Goal: Task Accomplishment & Management: Complete application form

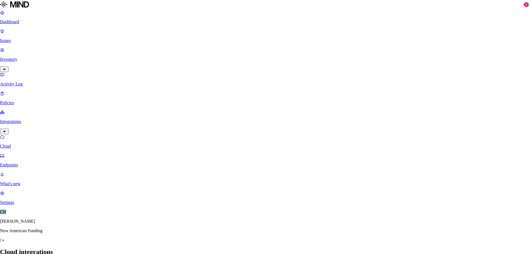
drag, startPoint x: 189, startPoint y: 79, endPoint x: 183, endPoint y: 76, distance: 7.2
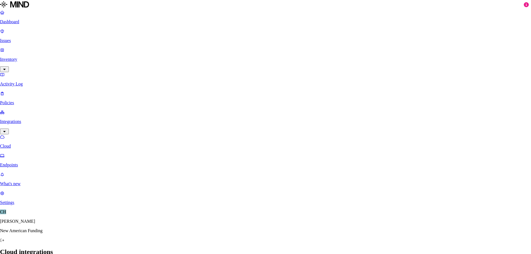
type input "MIND O365 Integration"
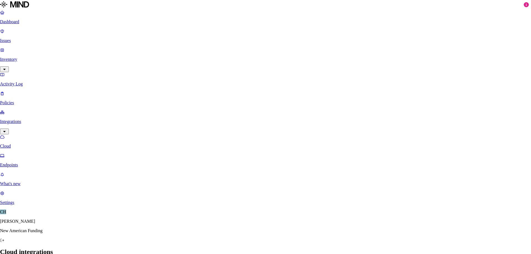
paste input "7e7b5d60-f49b-4fa4-9c7b-b0f75987204a"
type input "7e7b5d60-f49b-4fa4-9c7b-b0f75987204a"
paste input "04986fa2-6d28-46f7-966a-b1ac32f74fa8"
type input "04986fa2-6d28-46f7-966a-b1ac32f74fa8"
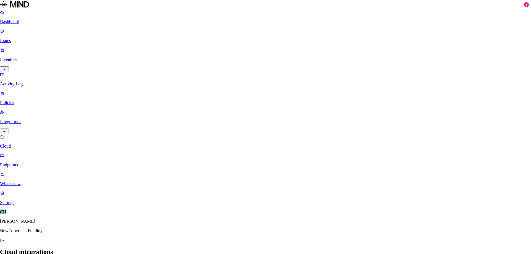
paste input "Q4q8Q~6hjHK1yhHpQKdE1dQaFt.tDDvqS3Plpdrf"
type input "Q4q8Q~6hjHK1yhHpQKdE1dQaFt.tDDvqS3Plpdrf"
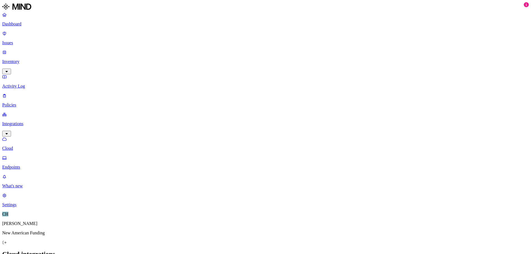
click at [25, 146] on p "Cloud" at bounding box center [265, 148] width 526 height 5
click at [31, 165] on p "Endpoints" at bounding box center [265, 167] width 526 height 5
click at [28, 146] on p "Cloud" at bounding box center [265, 148] width 526 height 5
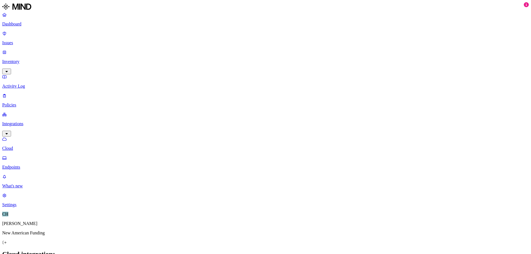
click at [19, 59] on p "Inventory" at bounding box center [265, 61] width 526 height 5
click at [26, 25] on p "Dashboard" at bounding box center [265, 24] width 526 height 5
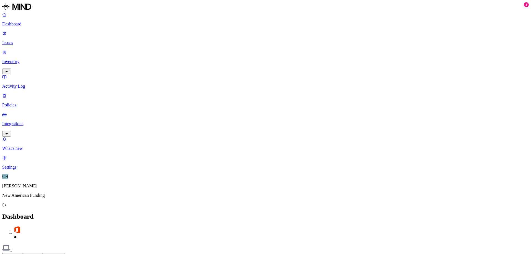
click at [24, 121] on p "Integrations" at bounding box center [265, 123] width 526 height 5
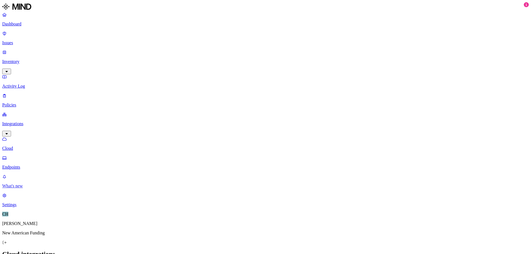
click at [29, 189] on p "What's new" at bounding box center [265, 186] width 526 height 5
click at [20, 23] on p "Dashboard" at bounding box center [265, 24] width 526 height 5
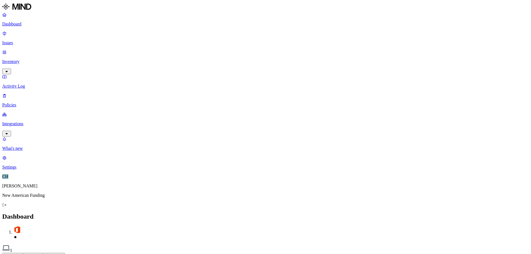
click at [43, 253] on button "Detection" at bounding box center [33, 256] width 20 height 6
click at [27, 121] on p "Integrations" at bounding box center [265, 123] width 526 height 5
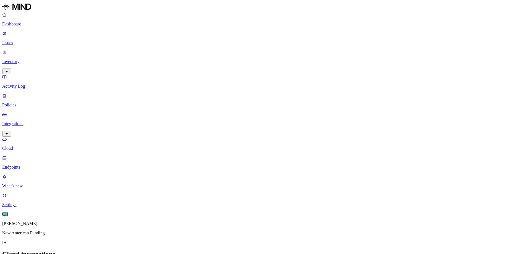
click at [29, 121] on p "Integrations" at bounding box center [265, 123] width 526 height 5
click at [21, 146] on p "Cloud" at bounding box center [265, 148] width 526 height 5
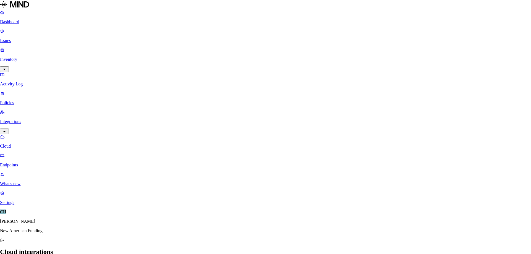
drag, startPoint x: 277, startPoint y: 49, endPoint x: 282, endPoint y: 48, distance: 4.8
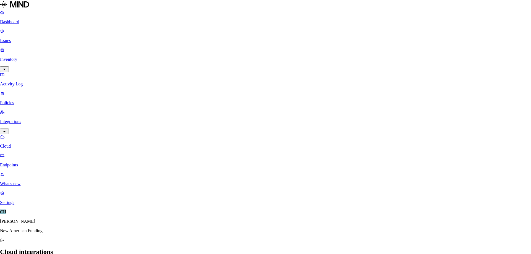
drag, startPoint x: 301, startPoint y: 49, endPoint x: 144, endPoint y: 53, distance: 156.5
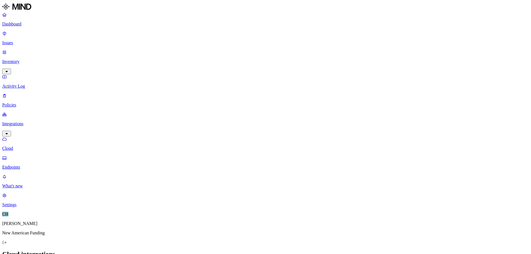
click at [18, 93] on link "Policies" at bounding box center [265, 100] width 526 height 14
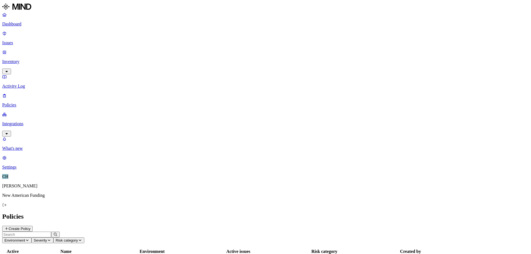
click at [25, 84] on p "Activity Log" at bounding box center [265, 86] width 526 height 5
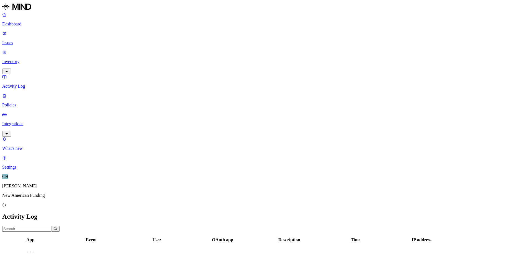
click at [27, 26] on p "Dashboard" at bounding box center [265, 24] width 526 height 5
click at [27, 121] on p "Integrations" at bounding box center [265, 123] width 526 height 5
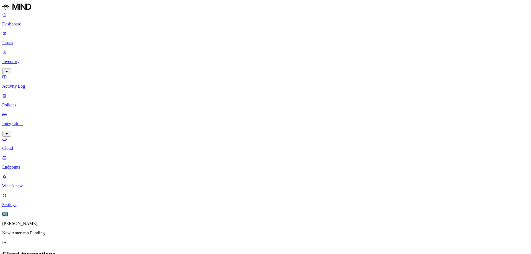
drag, startPoint x: 449, startPoint y: 41, endPoint x: 433, endPoint y: 20, distance: 25.8
